Goal: Check status: Check status

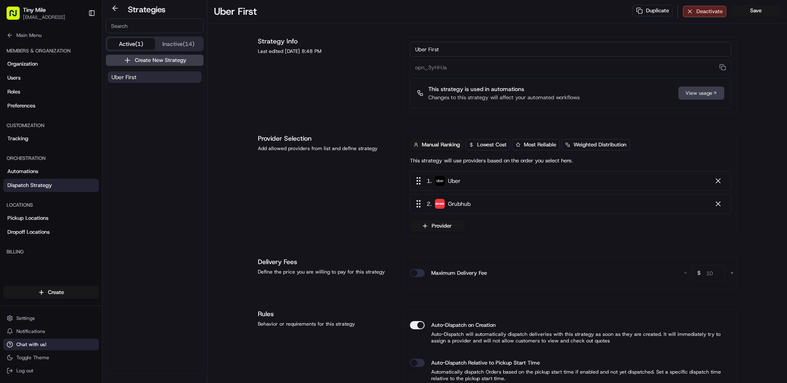
click at [34, 343] on span "Chat with us!" at bounding box center [31, 344] width 30 height 7
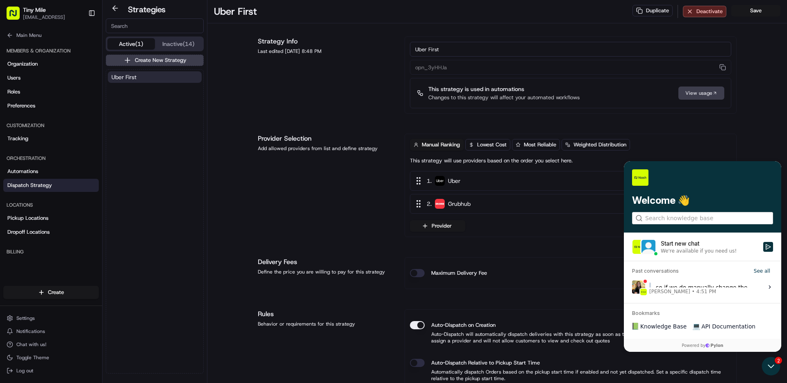
click at [691, 288] on div "so if we do manually change the provider on the nash dashboard and it does find…" at bounding box center [704, 287] width 109 height 16
click at [632, 288] on button "View issue" at bounding box center [632, 287] width 0 height 0
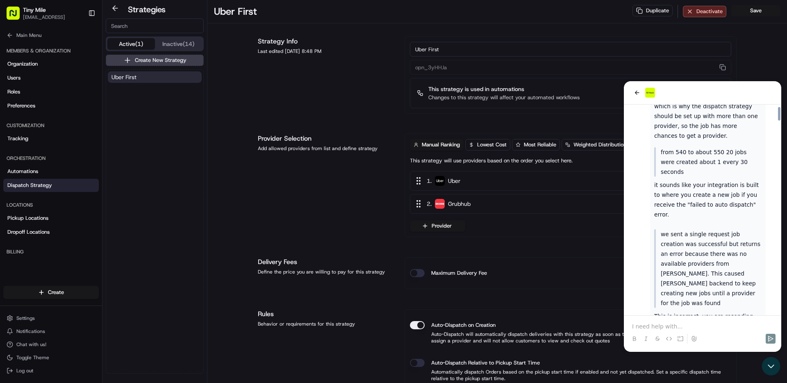
scroll to position [10952, 0]
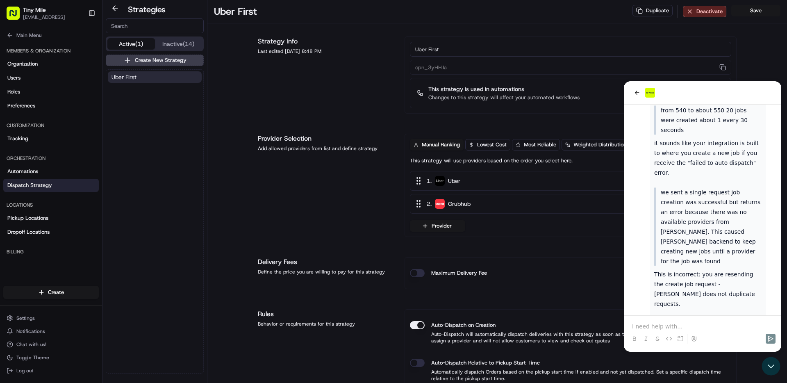
drag, startPoint x: 676, startPoint y: 247, endPoint x: 752, endPoint y: 247, distance: 75.9
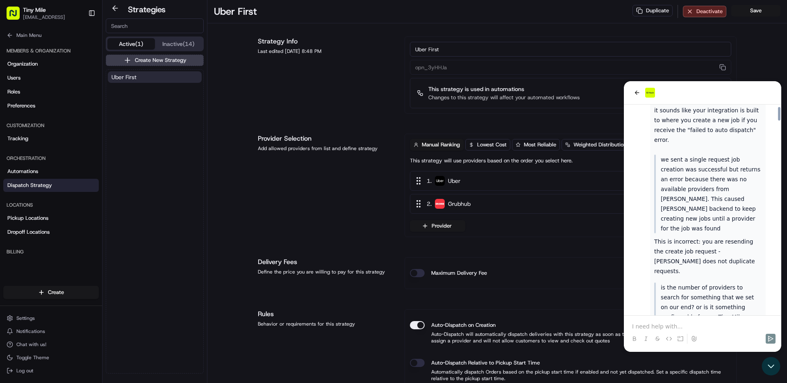
scroll to position [11038, 0]
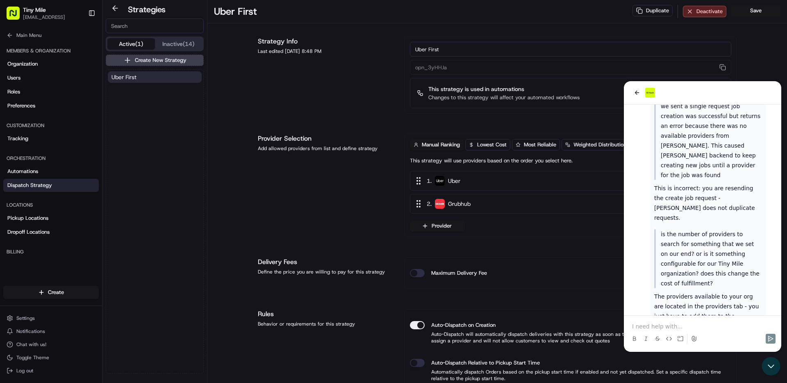
click at [679, 326] on p at bounding box center [702, 326] width 141 height 8
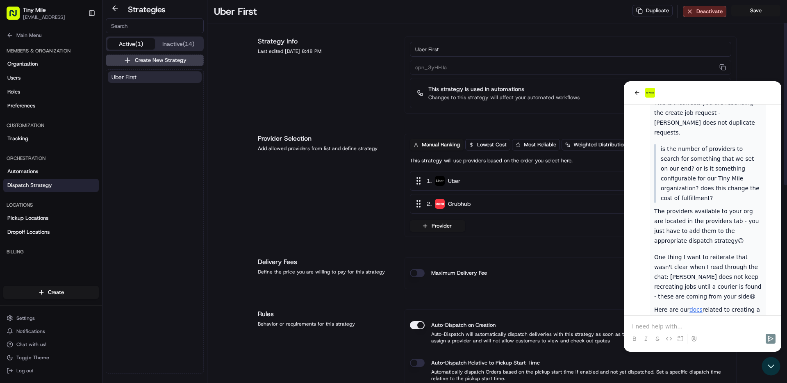
click at [660, 329] on p at bounding box center [702, 326] width 141 height 8
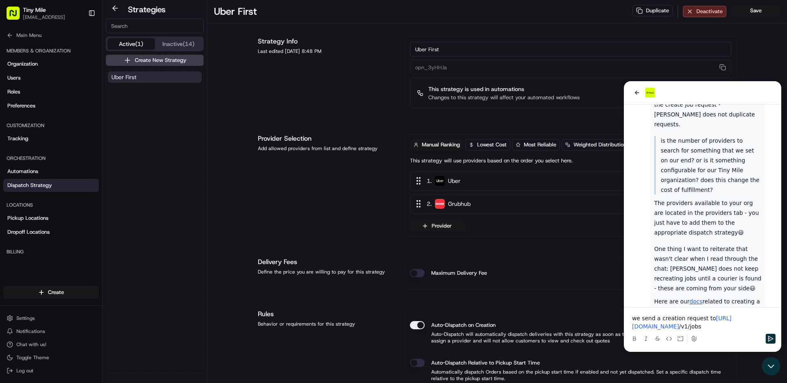
scroll to position [11154, 0]
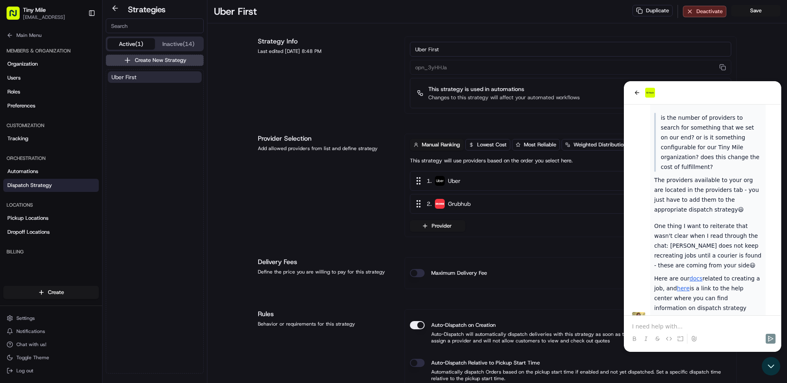
click at [682, 326] on p at bounding box center [702, 326] width 141 height 8
click at [706, 325] on p at bounding box center [702, 326] width 141 height 8
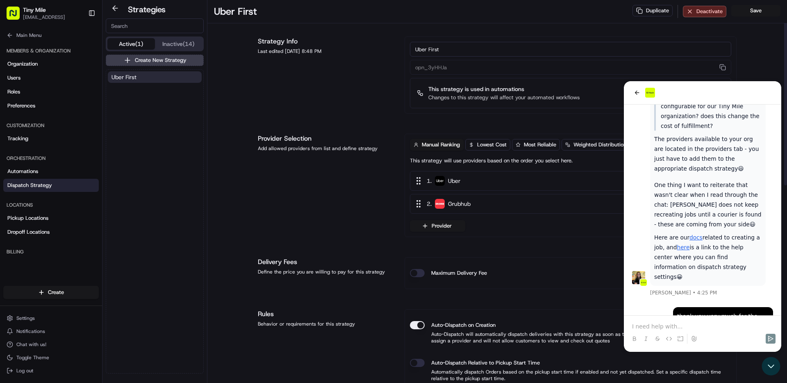
click at [465, 205] on span "Grubhub" at bounding box center [459, 204] width 23 height 8
click at [641, 93] on button "back" at bounding box center [637, 93] width 10 height 10
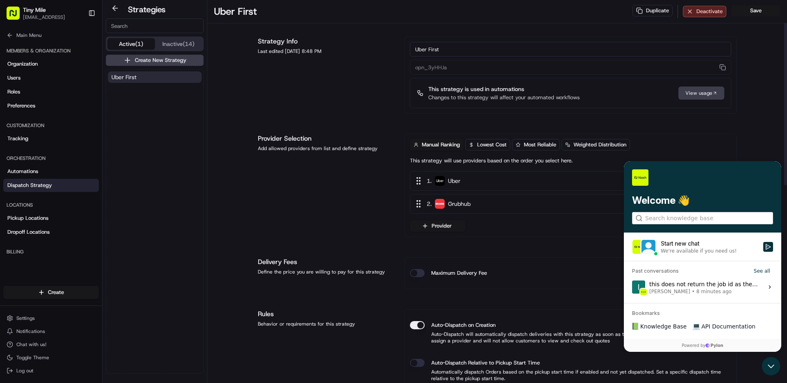
drag, startPoint x: 2, startPoint y: 26, endPoint x: 572, endPoint y: 236, distance: 607.3
click at [572, 236] on div "Manual Ranking Lowest Cost Most Reliable Weighted Distribution This strategy wi…" at bounding box center [571, 185] width 332 height 103
click at [777, 367] on icon "Open customer support" at bounding box center [771, 366] width 21 height 21
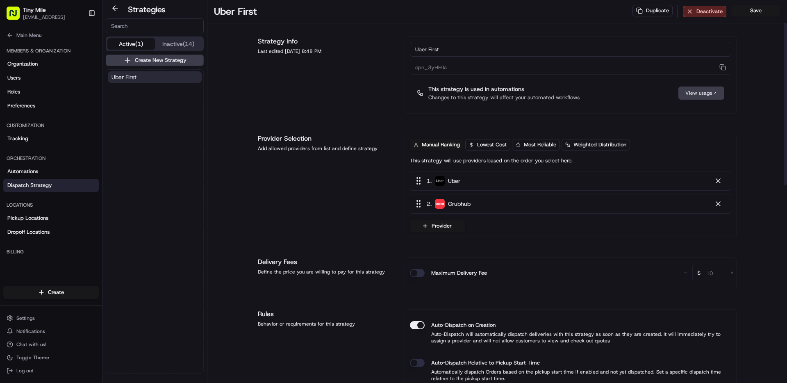
click at [418, 206] on circle at bounding box center [417, 206] width 1 height 1
click at [471, 205] on span "Grubhub" at bounding box center [459, 204] width 23 height 8
click at [463, 207] on span "Grubhub" at bounding box center [459, 204] width 23 height 8
click at [7, 30] on button "Main Menu" at bounding box center [51, 35] width 96 height 11
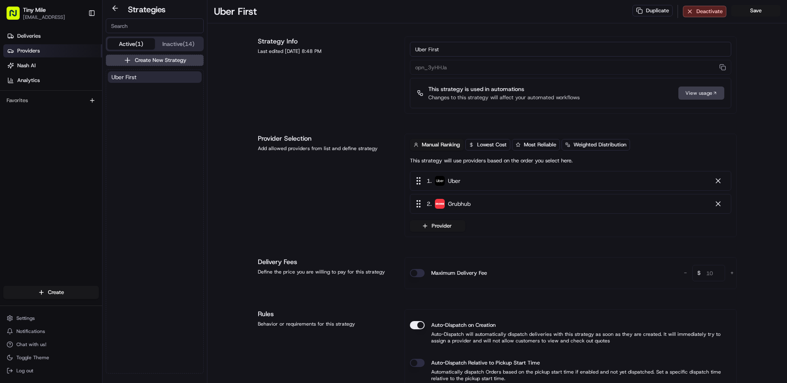
click at [27, 54] on span "Providers" at bounding box center [28, 50] width 23 height 7
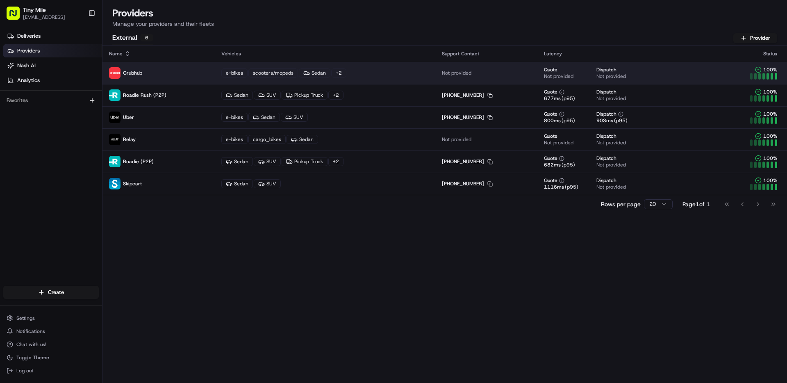
click at [203, 67] on p "Grubhub" at bounding box center [158, 72] width 99 height 11
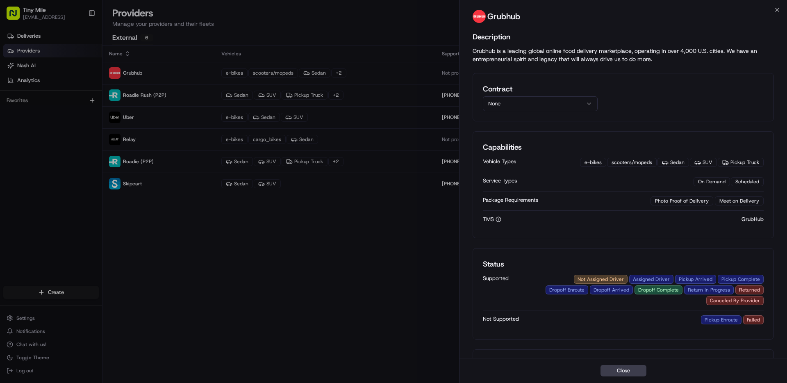
scroll to position [17, 0]
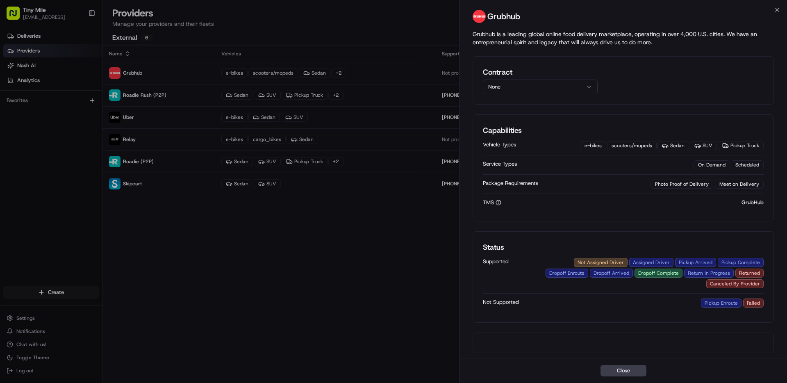
click at [715, 306] on div "Pickup Enroute Failed" at bounding box center [732, 303] width 63 height 9
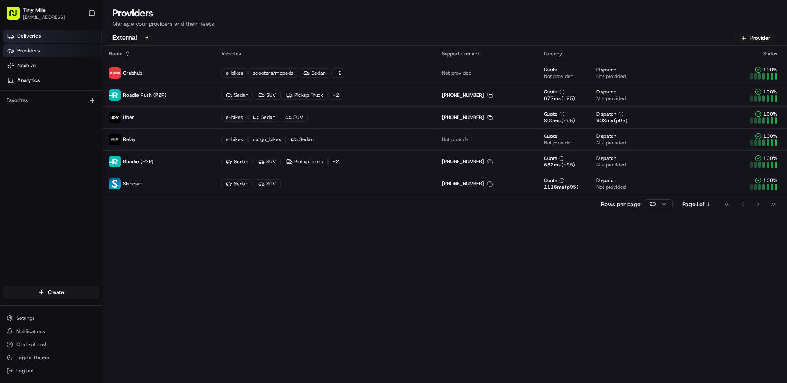
click at [25, 34] on span "Deliveries" at bounding box center [28, 35] width 23 height 7
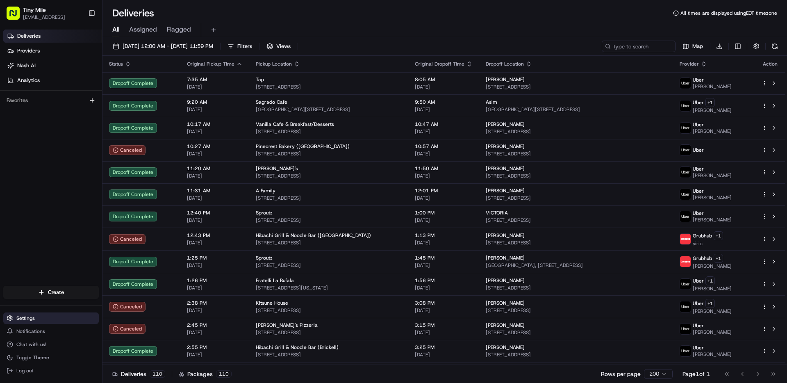
click at [51, 322] on button "Settings" at bounding box center [51, 318] width 96 height 11
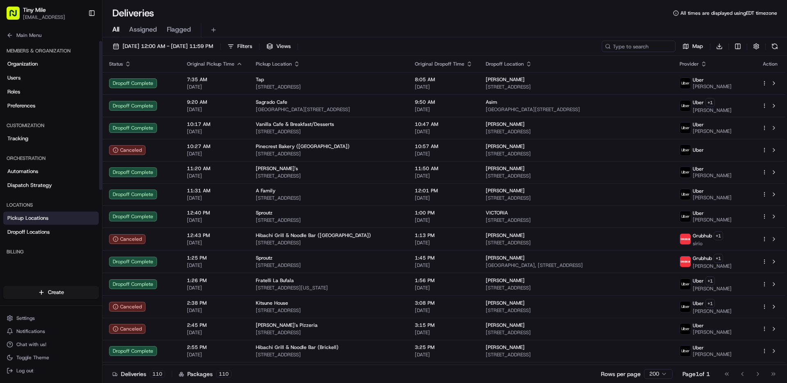
click at [38, 221] on span "Pickup Locations" at bounding box center [27, 218] width 41 height 7
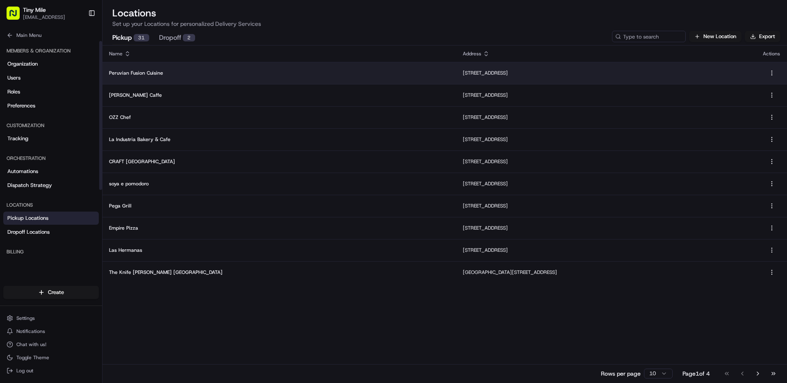
click at [230, 71] on p "Peruvian Fusion Cuisine" at bounding box center [279, 73] width 341 height 7
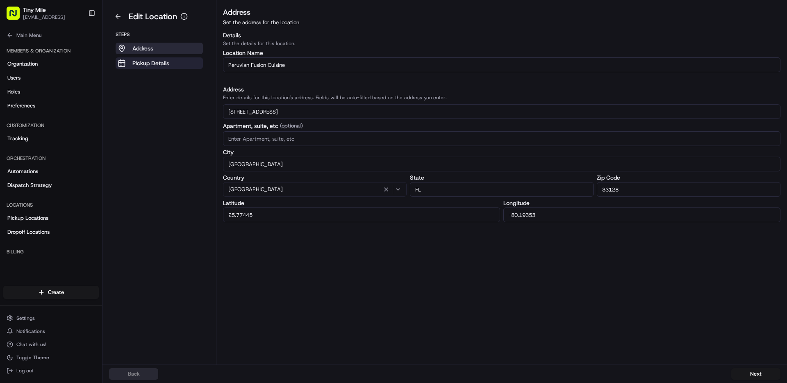
click at [151, 65] on p "Pickup Details" at bounding box center [150, 63] width 37 height 8
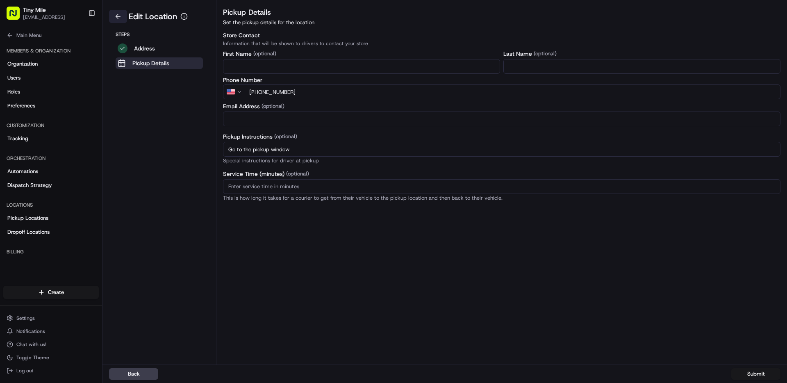
click at [112, 12] on button at bounding box center [118, 16] width 18 height 13
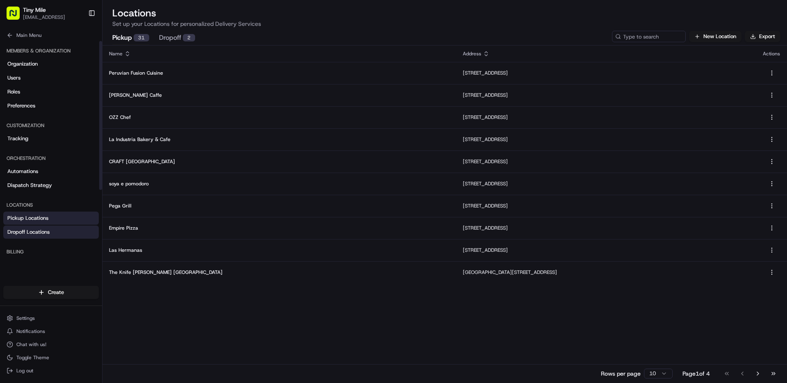
click at [42, 228] on link "Dropoff Locations" at bounding box center [51, 232] width 96 height 13
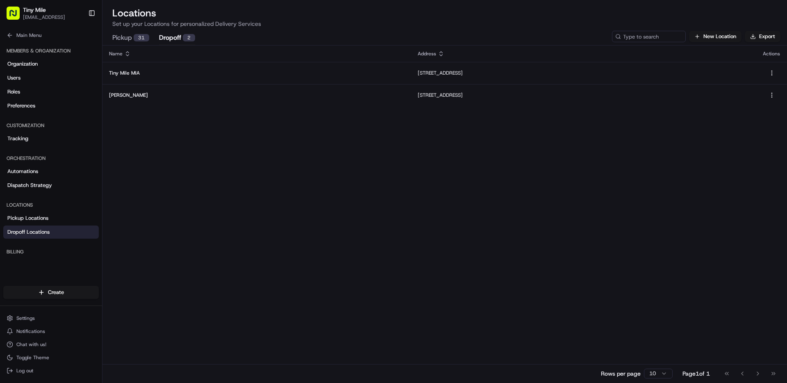
click at [170, 34] on button "Dropoff 2" at bounding box center [177, 38] width 36 height 14
click at [138, 38] on div "31" at bounding box center [142, 37] width 16 height 7
click at [171, 36] on button "Dropoff 2" at bounding box center [177, 38] width 36 height 14
click at [136, 38] on div "31" at bounding box center [142, 37] width 16 height 7
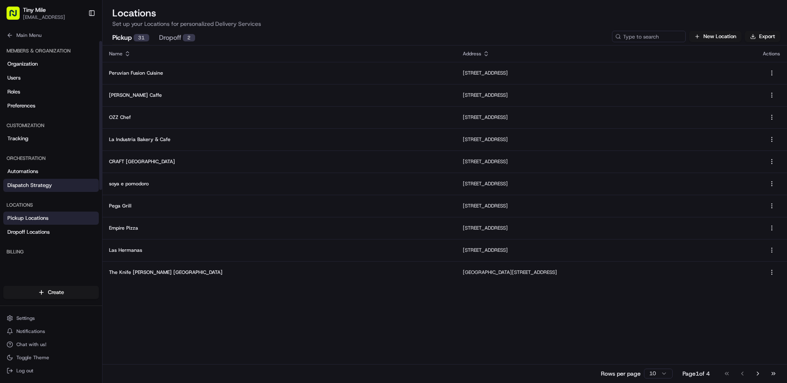
click at [34, 189] on link "Dispatch Strategy" at bounding box center [51, 185] width 96 height 13
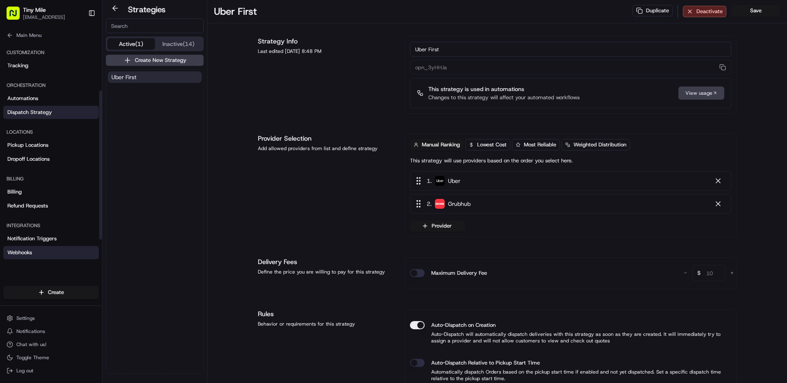
scroll to position [103, 0]
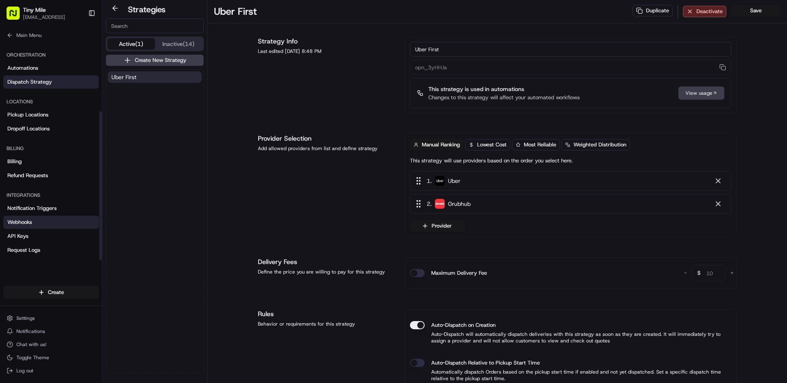
click at [37, 221] on link "Webhooks" at bounding box center [51, 222] width 96 height 13
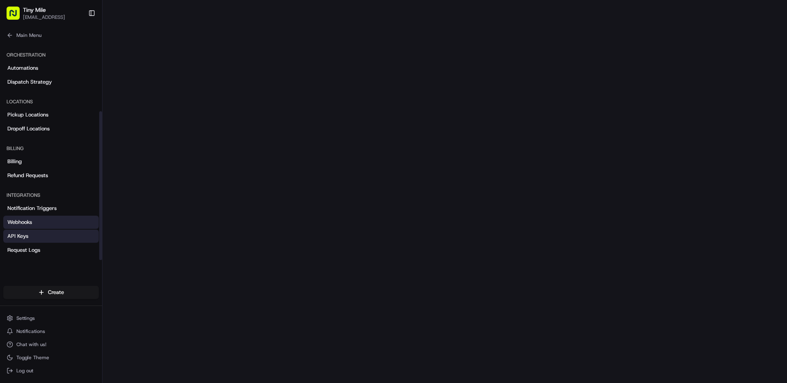
click at [71, 240] on link "API Keys" at bounding box center [51, 236] width 96 height 13
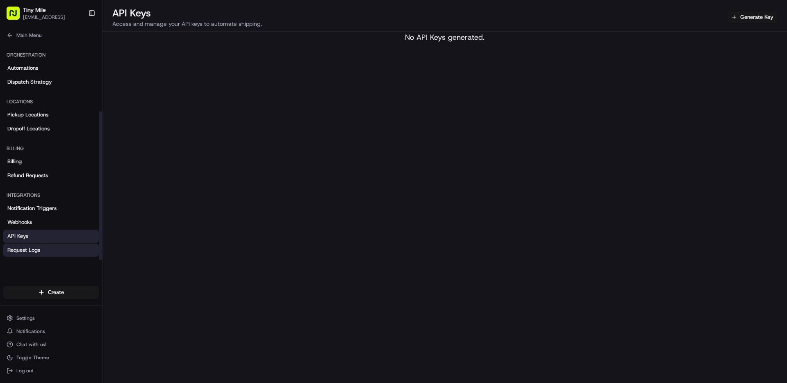
click at [75, 247] on link "Request Logs" at bounding box center [51, 250] width 96 height 13
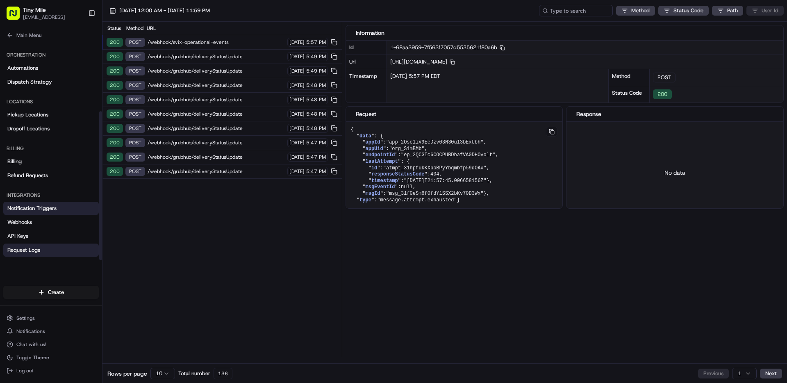
click at [64, 205] on link "Notification Triggers" at bounding box center [51, 208] width 96 height 13
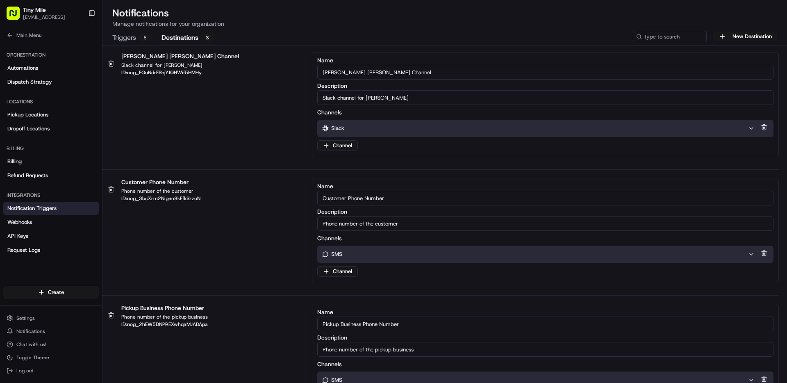
click at [190, 38] on button "Destinations 3" at bounding box center [188, 38] width 52 height 14
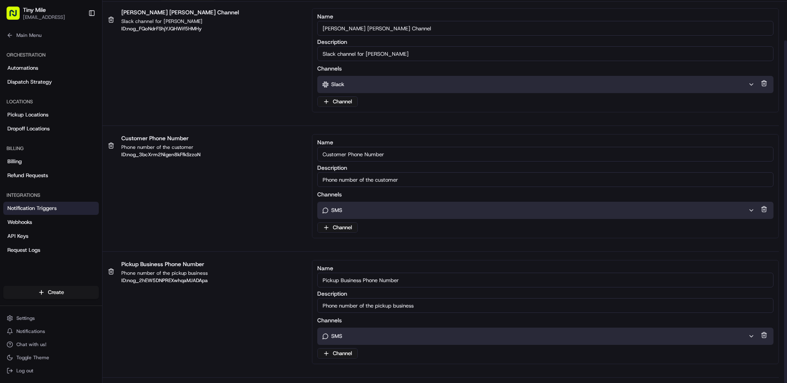
scroll to position [45, 0]
click at [49, 174] on link "Refund Requests" at bounding box center [51, 175] width 96 height 13
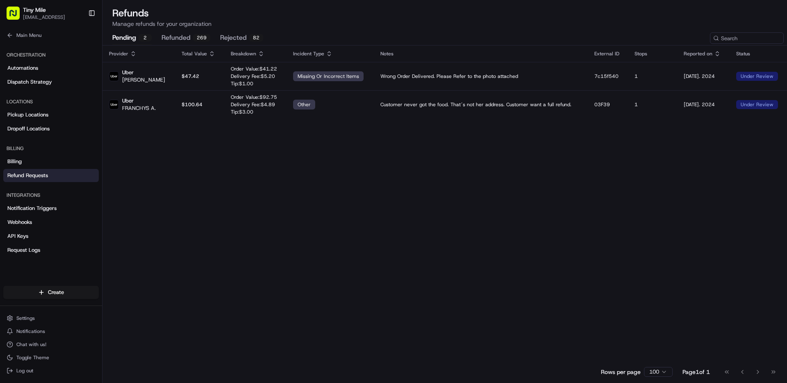
click at [185, 27] on p "Manage refunds for your organization" at bounding box center [444, 24] width 665 height 8
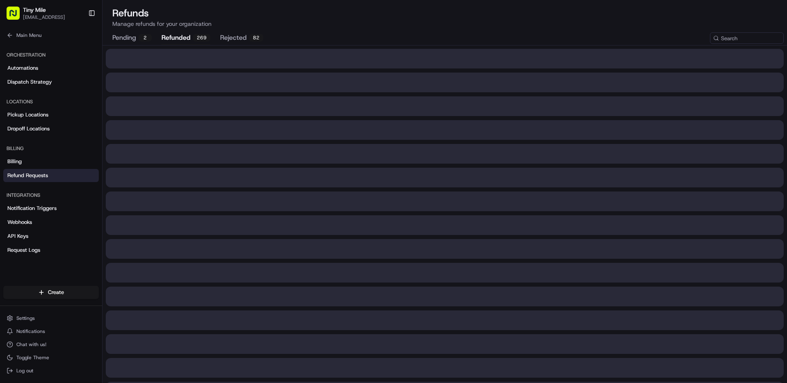
click at [184, 35] on button "refunded 269" at bounding box center [186, 38] width 49 height 14
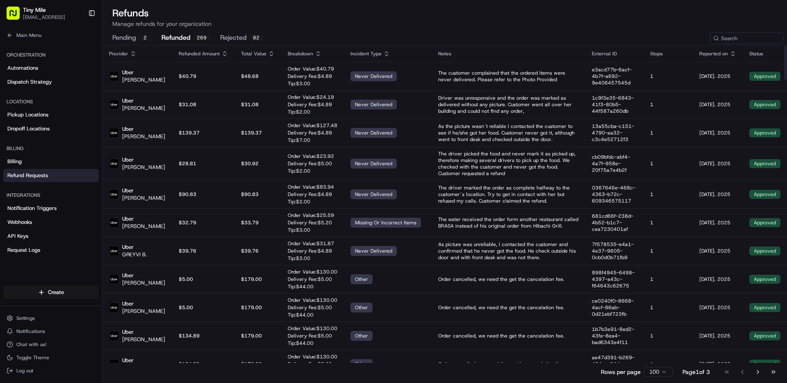
click at [127, 33] on button "pending 2" at bounding box center [131, 38] width 39 height 14
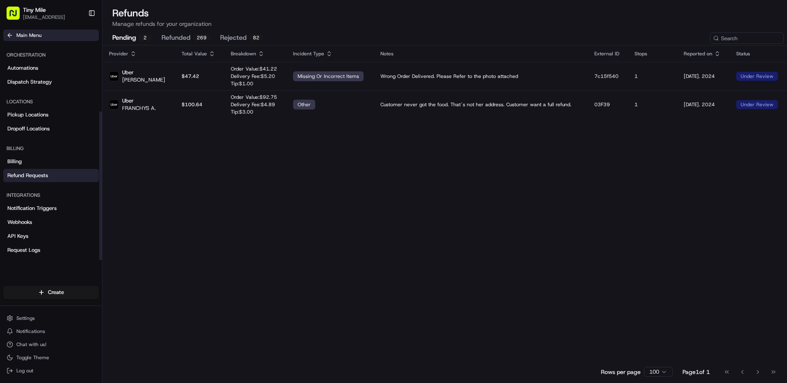
click at [38, 35] on span "Main Menu" at bounding box center [28, 35] width 25 height 7
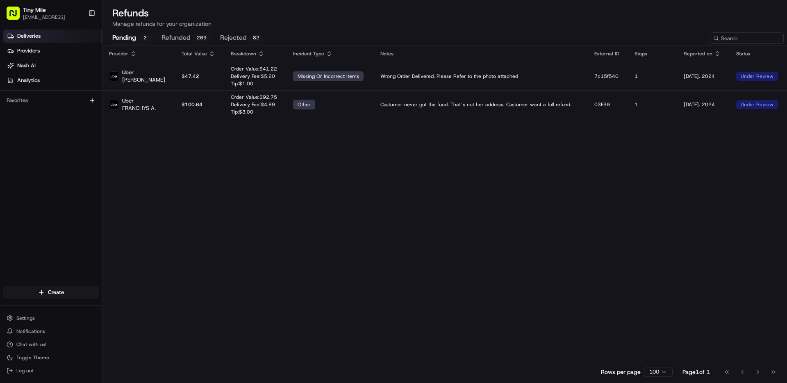
click at [41, 37] on link "Deliveries" at bounding box center [52, 36] width 99 height 13
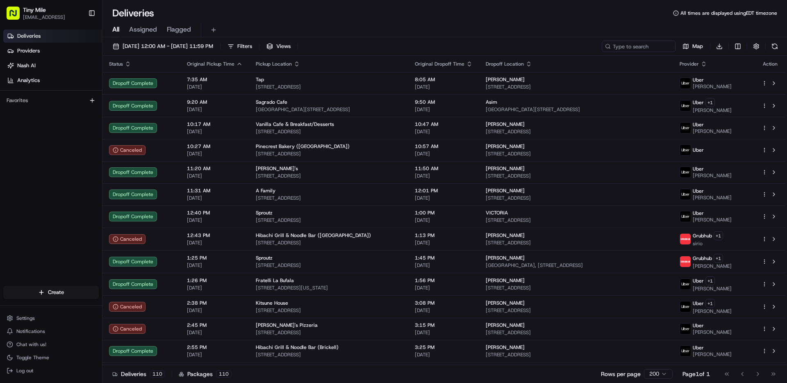
click at [117, 30] on span "All" at bounding box center [115, 30] width 7 height 10
click at [167, 46] on span "08/22/2025 12:00 AM - 08/23/2025 11:59 PM" at bounding box center [168, 46] width 91 height 7
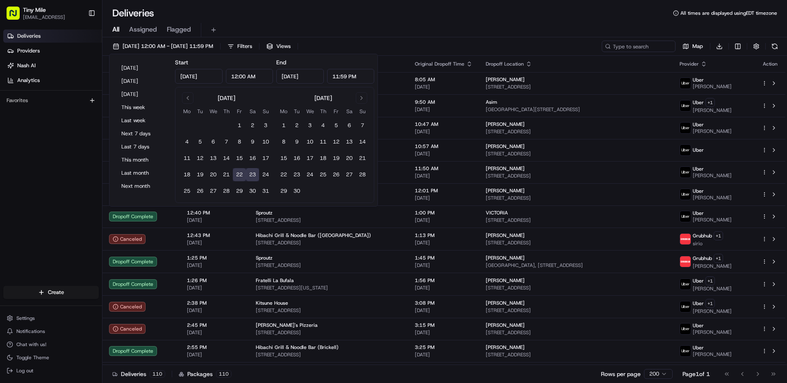
click at [257, 175] on button "23" at bounding box center [252, 174] width 13 height 13
type input "[DATE]"
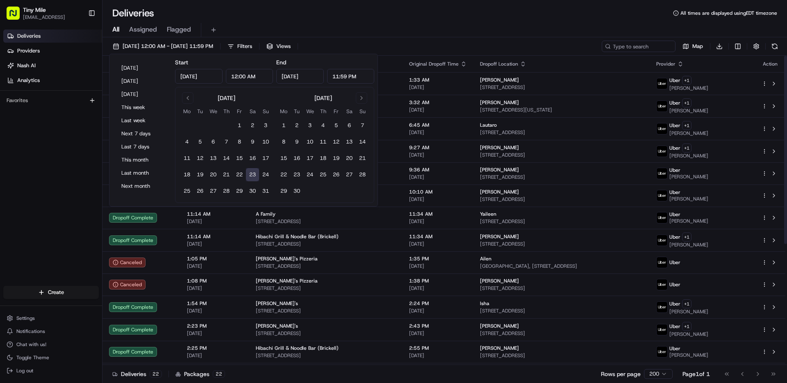
click at [406, 14] on div "Deliveries All times are displayed using EDT timezone" at bounding box center [445, 13] width 685 height 13
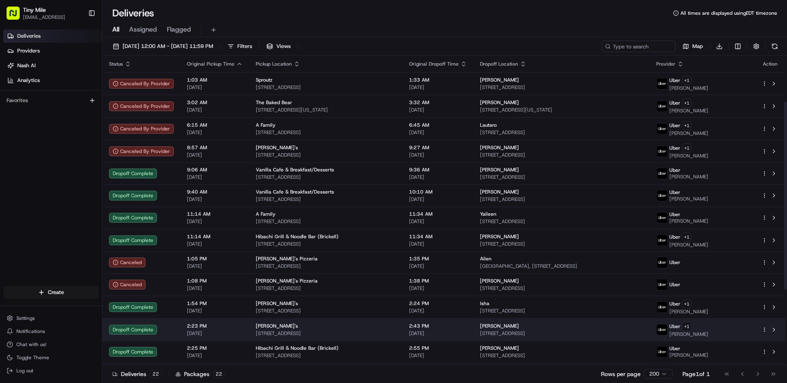
scroll to position [199, 0]
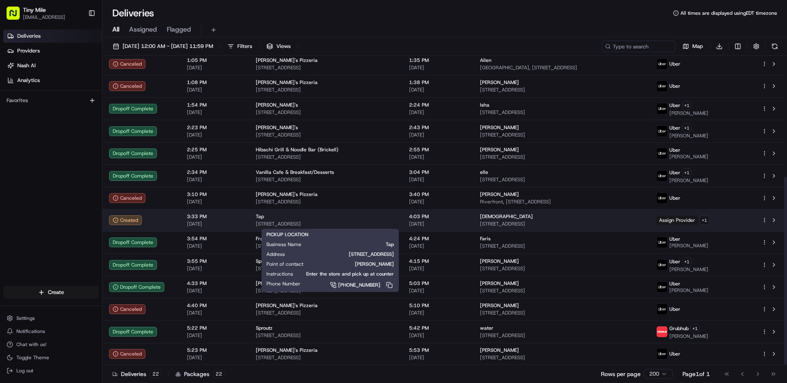
click at [313, 218] on div "Tap" at bounding box center [326, 216] width 140 height 7
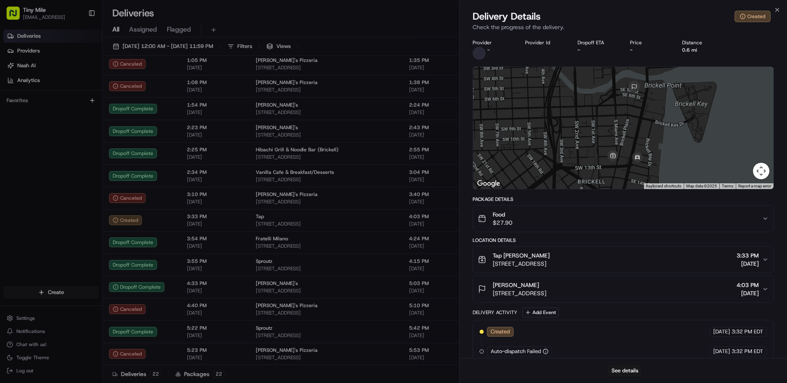
scroll to position [10, 0]
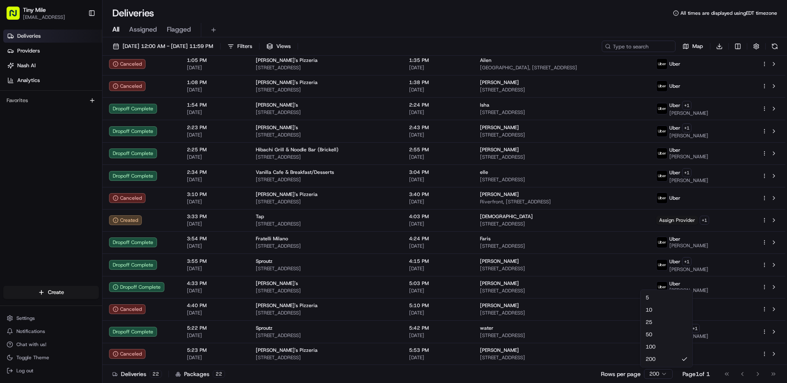
click at [661, 378] on html "Tiny Mile ioakeim@tinymile.ai Toggle Sidebar Deliveries Providers Nash AI Analy…" at bounding box center [393, 191] width 787 height 383
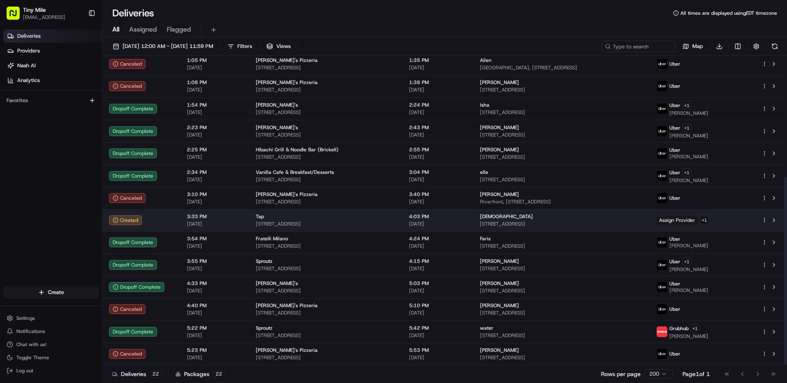
click at [371, 217] on div "Tap" at bounding box center [326, 216] width 140 height 7
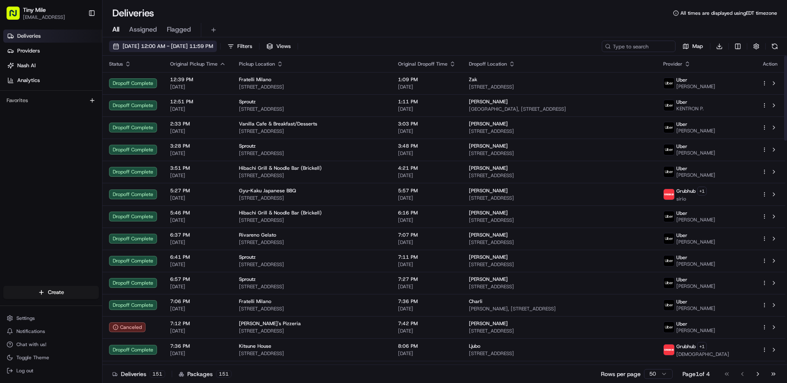
click at [169, 43] on span "08/20/2025 12:00 AM - 08/23/2025 11:59 PM" at bounding box center [168, 46] width 91 height 7
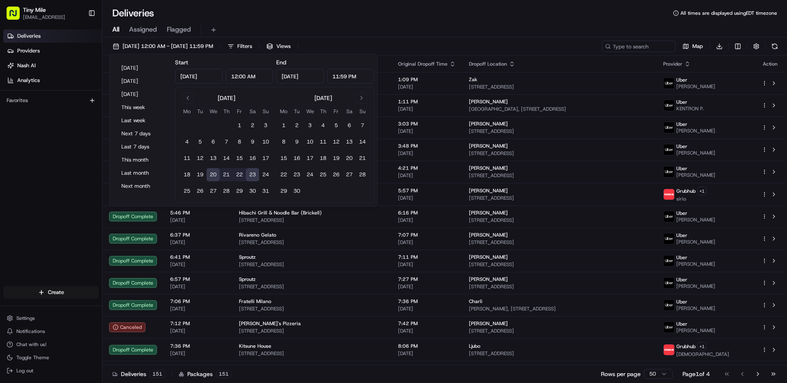
click at [249, 172] on button "23" at bounding box center [252, 174] width 13 height 13
type input "[DATE]"
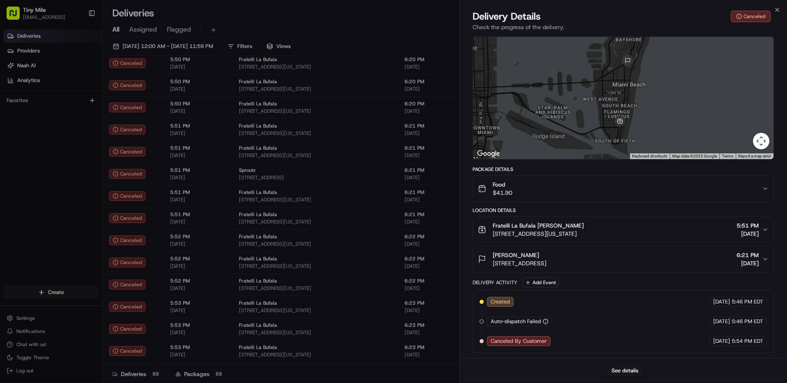
scroll to position [11261, 0]
drag, startPoint x: 776, startPoint y: 9, endPoint x: 730, endPoint y: 18, distance: 47.2
click at [776, 9] on icon "button" at bounding box center [777, 10] width 7 height 7
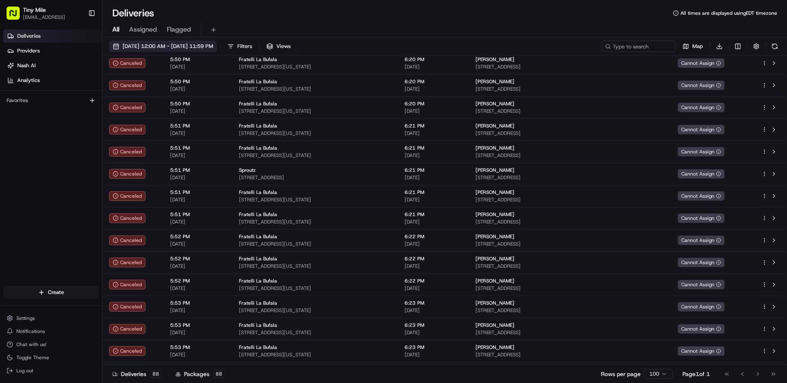
click at [138, 43] on span "08/22/2025 12:00 AM - 08/22/2025 11:59 PM" at bounding box center [168, 46] width 91 height 7
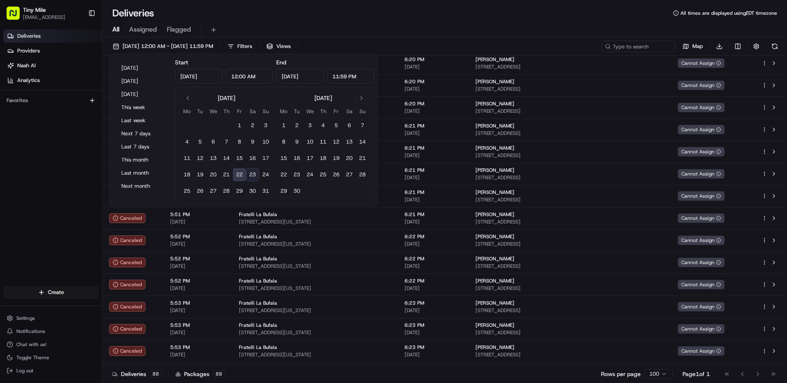
click at [254, 176] on button "23" at bounding box center [252, 174] width 13 height 13
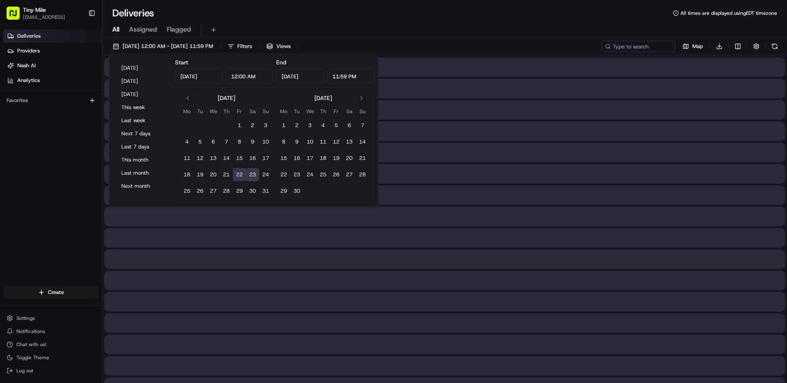
click at [242, 175] on button "22" at bounding box center [239, 174] width 13 height 13
click at [253, 174] on button "23" at bounding box center [252, 174] width 13 height 13
type input "Aug 23, 2025"
click at [253, 174] on button "23" at bounding box center [252, 174] width 13 height 13
type input "Aug 23, 2025"
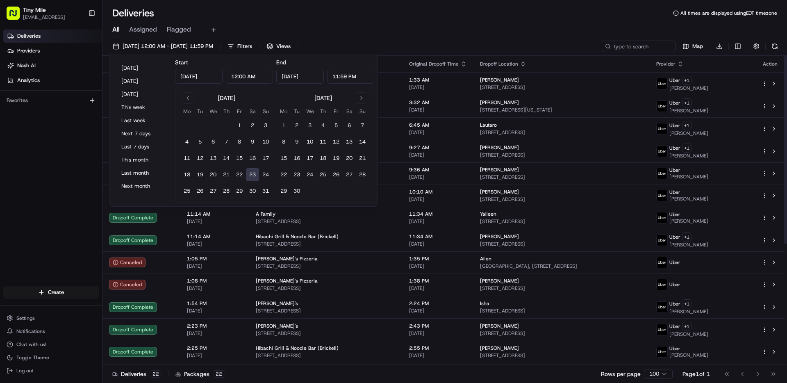
click at [250, 176] on button "23" at bounding box center [252, 174] width 13 height 13
click at [86, 200] on div "Deliveries Providers Nash AI Analytics Favorites" at bounding box center [51, 158] width 102 height 265
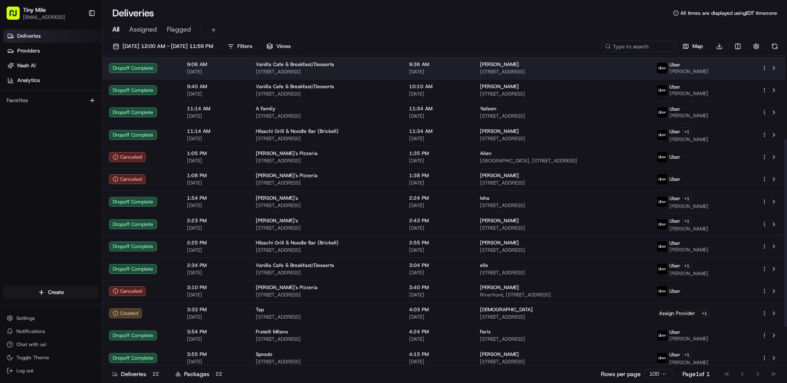
scroll to position [199, 0]
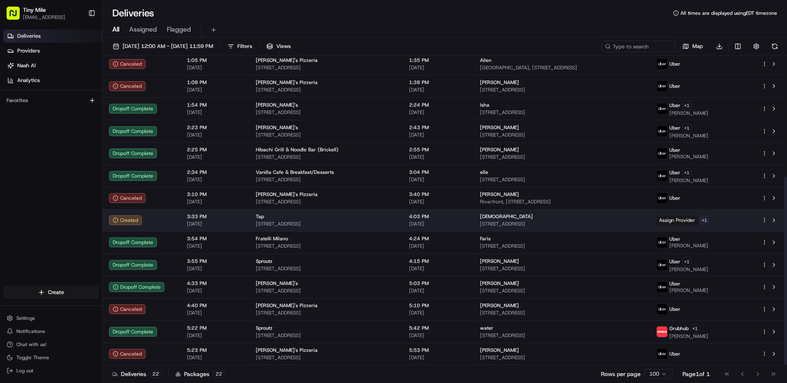
click at [726, 222] on html "Tiny Mile ioakeim@tinymile.ai Toggle Sidebar Deliveries Providers Nash AI Analy…" at bounding box center [393, 191] width 787 height 383
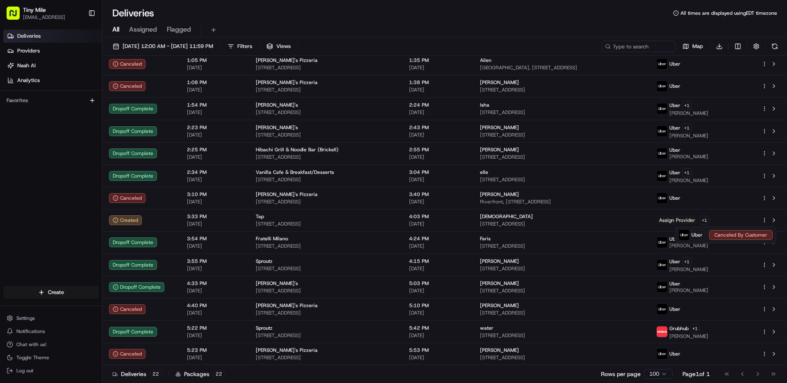
click at [735, 219] on html "Tiny Mile ioakeim@tinymile.ai Toggle Sidebar Deliveries Providers Nash AI Analy…" at bounding box center [393, 191] width 787 height 383
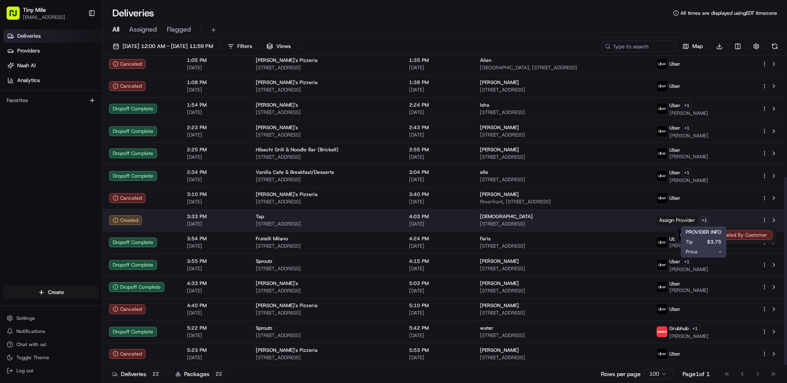
click at [726, 220] on html "Tiny Mile ioakeim@tinymile.ai Toggle Sidebar Deliveries Providers Nash AI Analy…" at bounding box center [393, 191] width 787 height 383
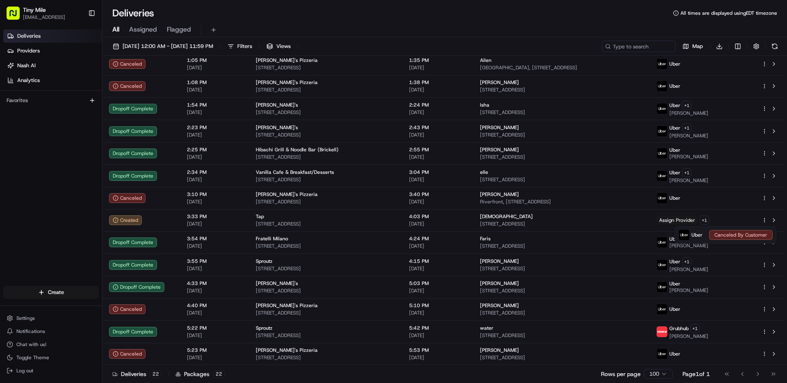
click at [726, 220] on html "Tiny Mile ioakeim@tinymile.ai Toggle Sidebar Deliveries Providers Nash AI Analy…" at bounding box center [393, 191] width 787 height 383
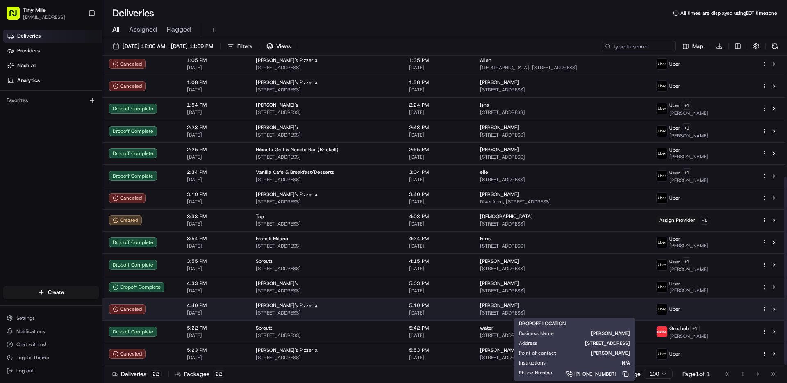
click at [630, 310] on span "86 SW 8th St, Miami, FL 33130, USA" at bounding box center [561, 313] width 163 height 7
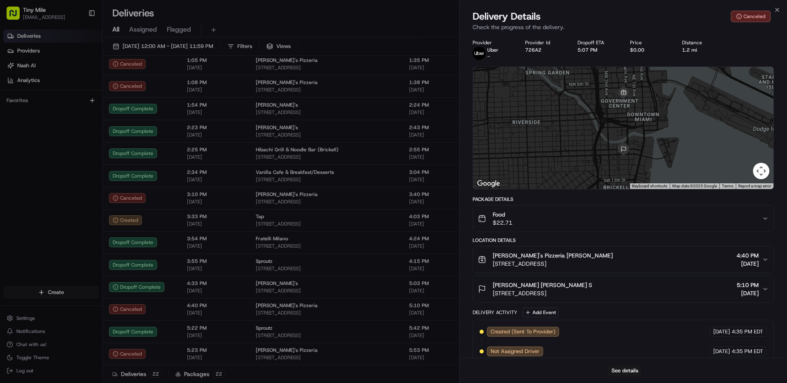
scroll to position [30, 0]
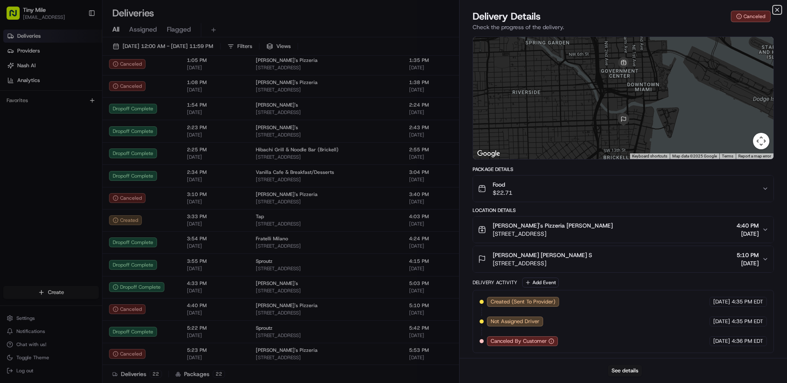
click at [779, 10] on icon "button" at bounding box center [777, 10] width 7 height 7
